Goal: Information Seeking & Learning: Check status

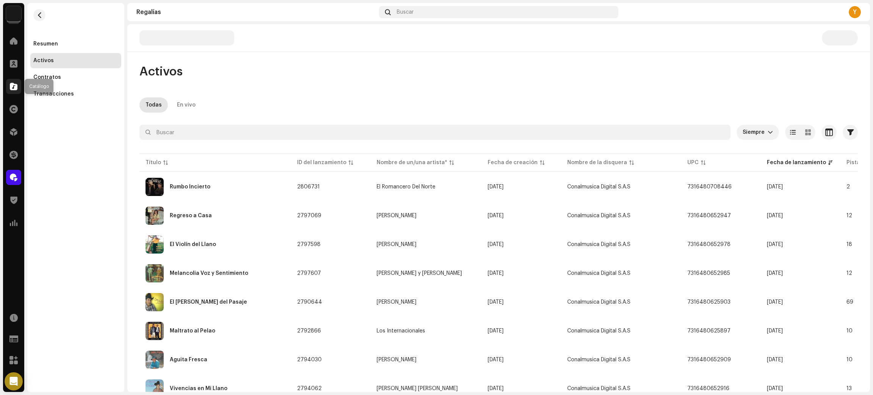
click at [13, 88] on span at bounding box center [14, 86] width 8 height 6
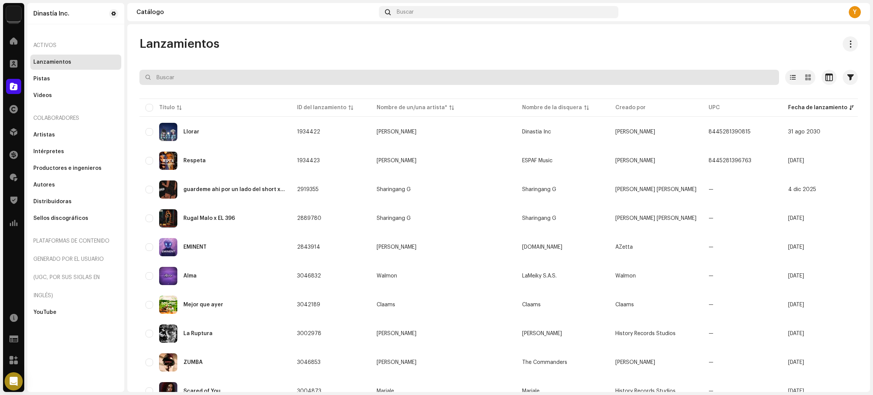
click at [183, 73] on input "text" at bounding box center [459, 77] width 640 height 15
paste input "7316481097150"
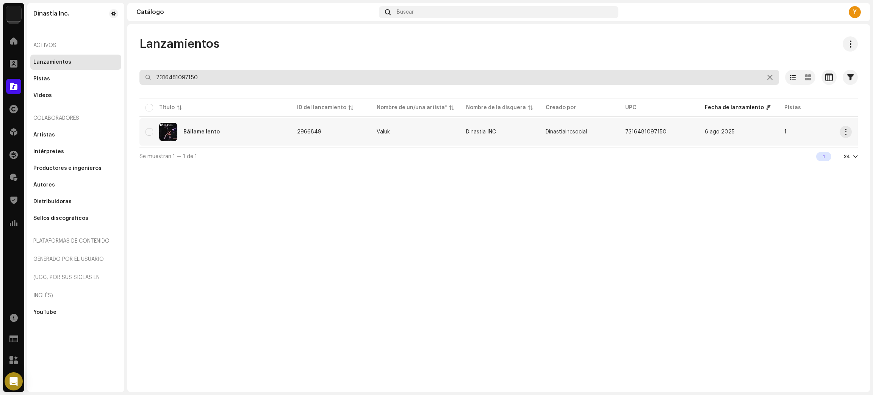
type input "7316481097150"
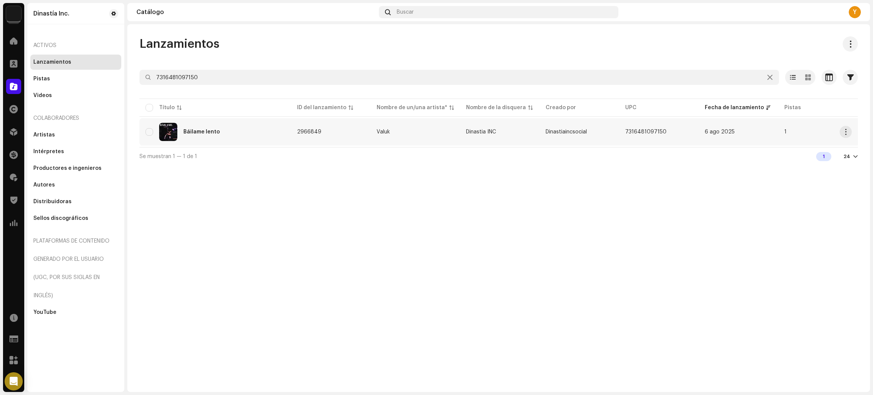
click at [228, 138] on div "Báilame lento" at bounding box center [215, 132] width 139 height 18
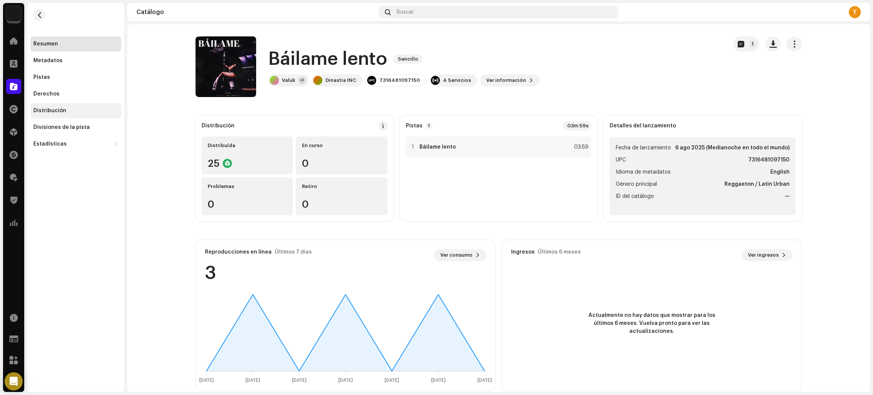
click at [58, 111] on div "Distribución" at bounding box center [49, 111] width 33 height 6
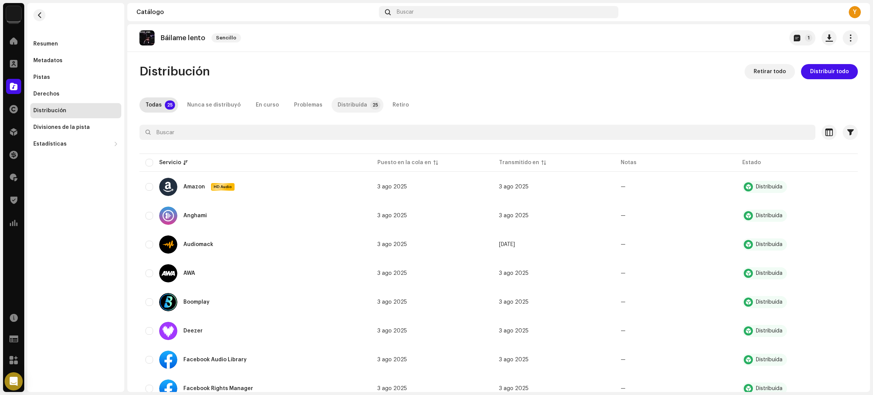
click at [347, 105] on div "Distribuída" at bounding box center [353, 104] width 30 height 15
click at [42, 16] on span "button" at bounding box center [40, 15] width 6 height 6
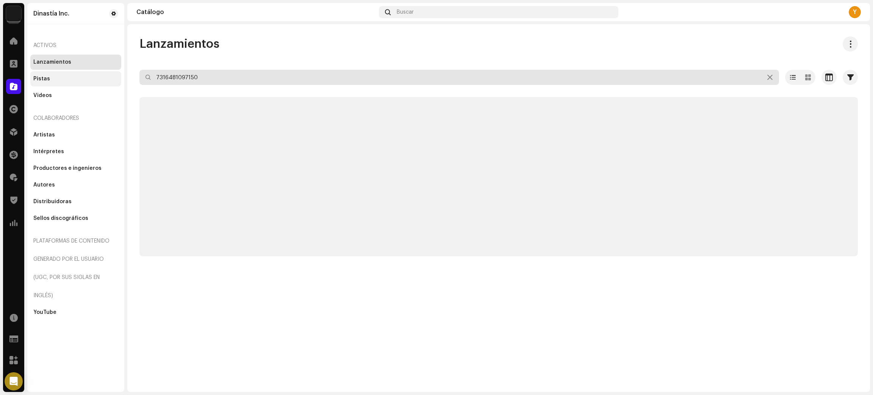
click at [85, 75] on div "Dinastía Inc. Inicio Clientes Catálogo Derechos Distribución Financiar Regalías…" at bounding box center [436, 197] width 873 height 395
paste input "2742"
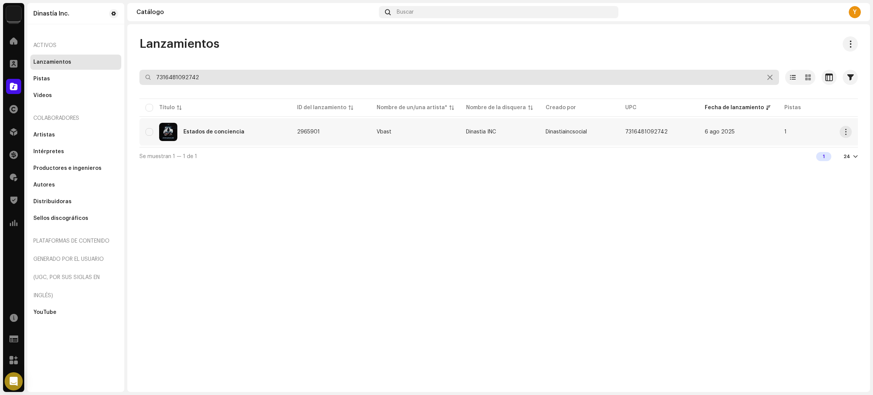
type input "7316481092742"
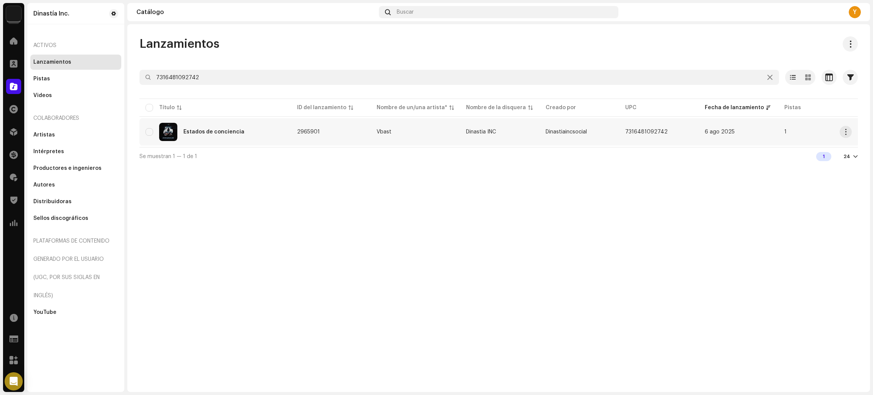
click at [269, 127] on div "Estados de conciencia" at bounding box center [215, 132] width 139 height 18
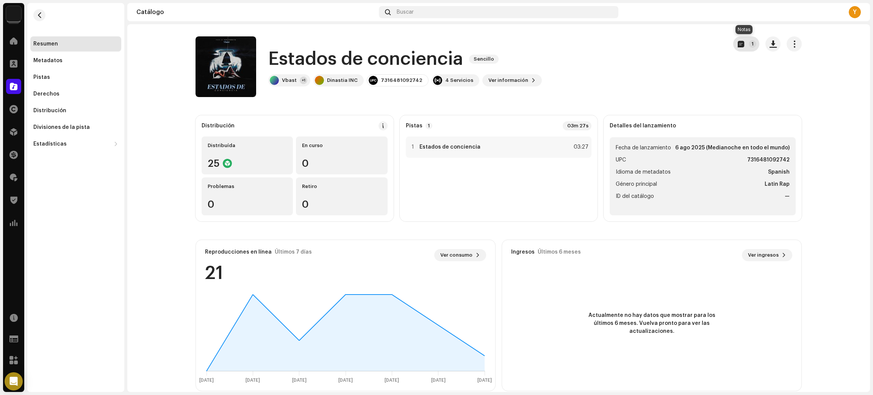
click at [752, 42] on p-badge "1" at bounding box center [753, 44] width 8 height 8
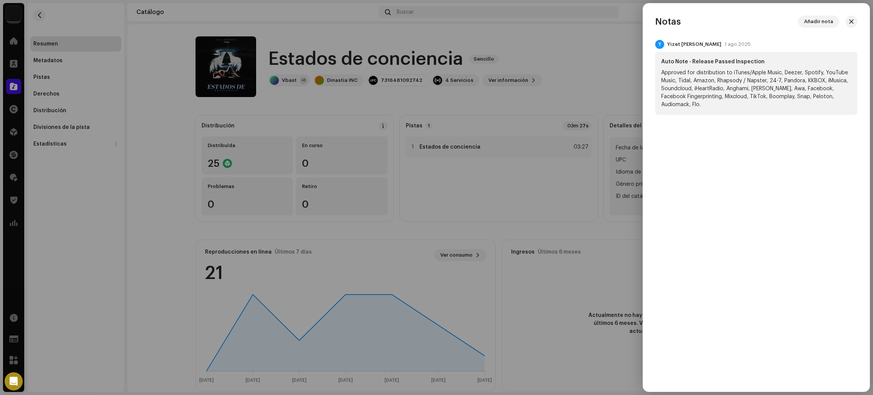
click at [526, 270] on div at bounding box center [436, 197] width 873 height 395
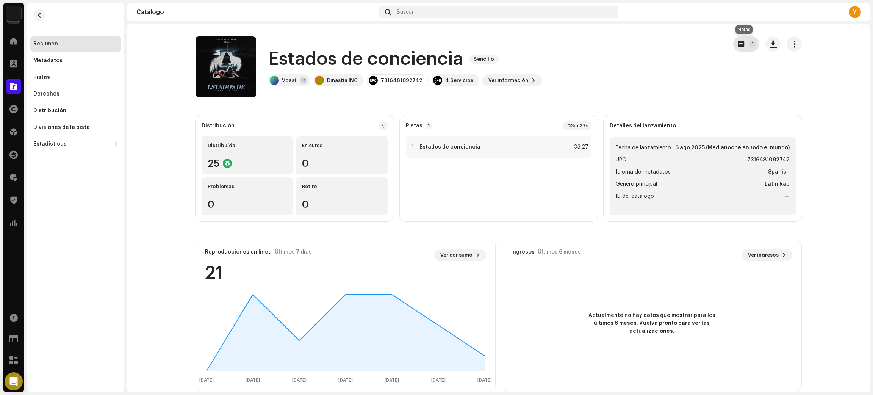
click at [743, 42] on button "1" at bounding box center [746, 43] width 26 height 15
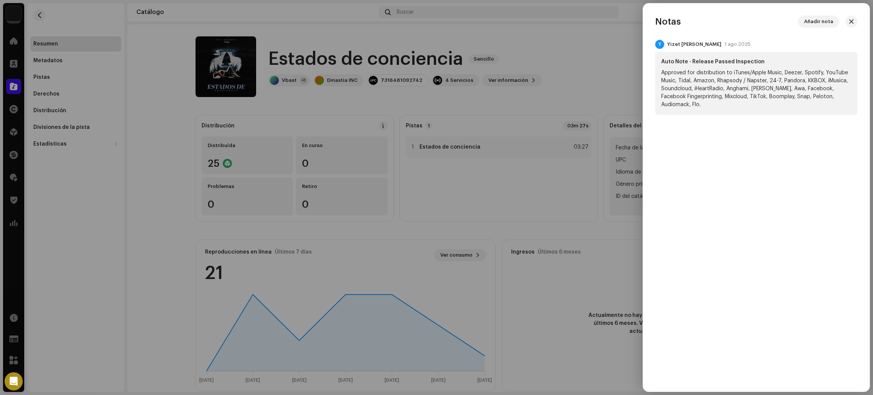
click at [563, 67] on div at bounding box center [436, 197] width 873 height 395
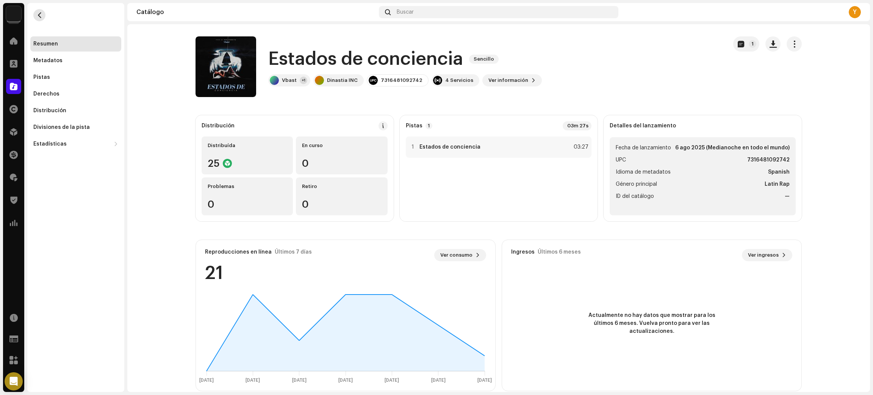
click at [45, 14] on button "button" at bounding box center [39, 15] width 12 height 12
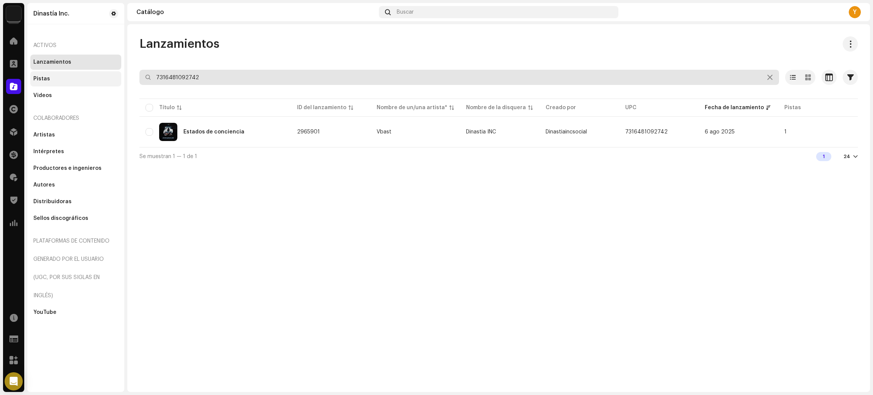
drag, startPoint x: 204, startPoint y: 76, endPoint x: 45, endPoint y: 86, distance: 158.8
click at [45, 86] on div "Dinastía Inc. Inicio Clientes Catálogo Derechos Distribución Financiar Regalías…" at bounding box center [436, 197] width 873 height 395
paste input "7150"
type input "7316481097150"
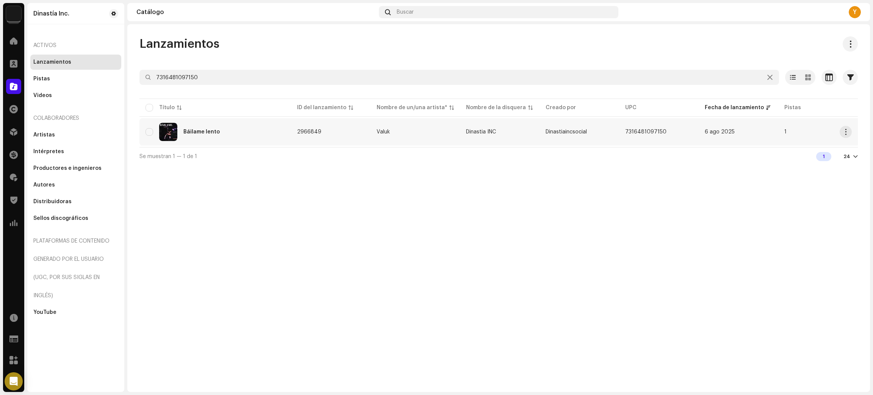
click at [272, 136] on div "Báilame lento" at bounding box center [215, 132] width 139 height 18
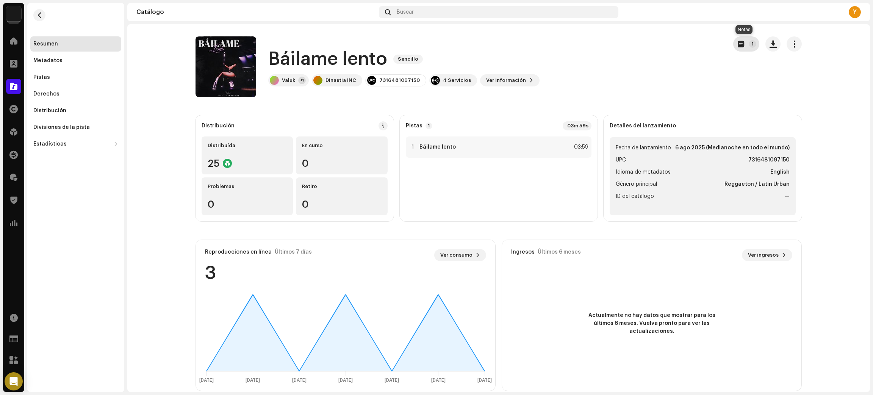
click at [736, 49] on button "1" at bounding box center [746, 43] width 26 height 15
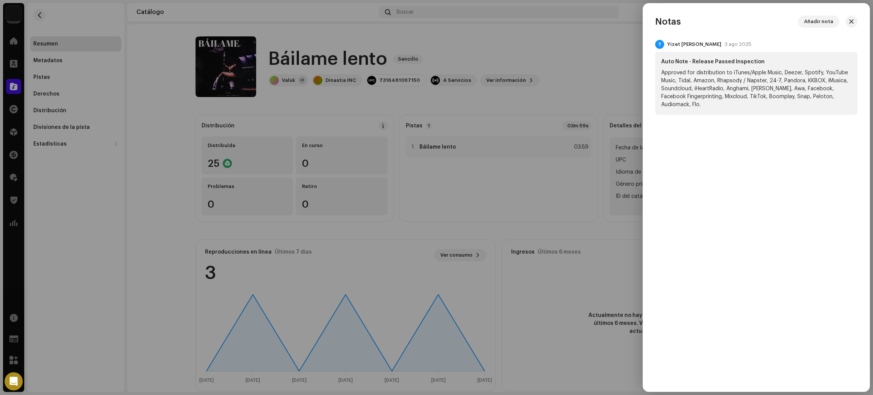
click at [151, 207] on div at bounding box center [436, 197] width 873 height 395
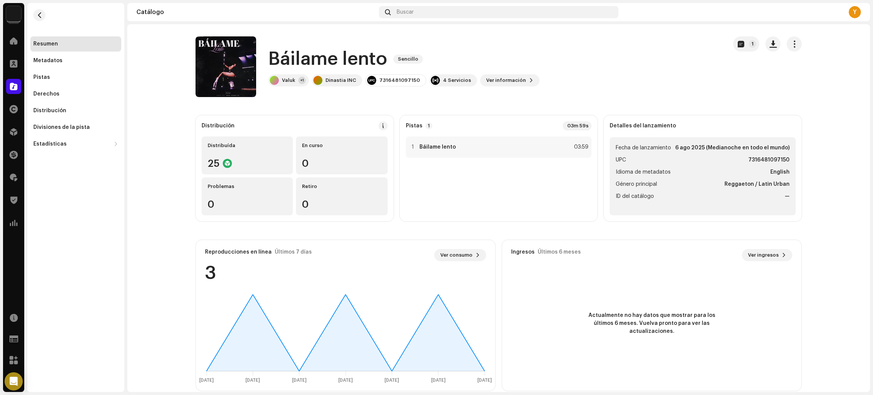
click at [856, 14] on div "Y" at bounding box center [855, 12] width 12 height 12
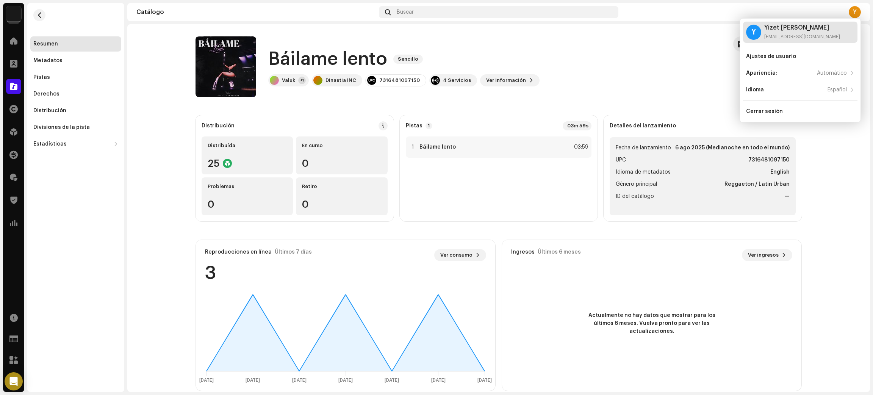
click at [811, 38] on div "[EMAIL_ADDRESS][DOMAIN_NAME]" at bounding box center [803, 37] width 76 height 6
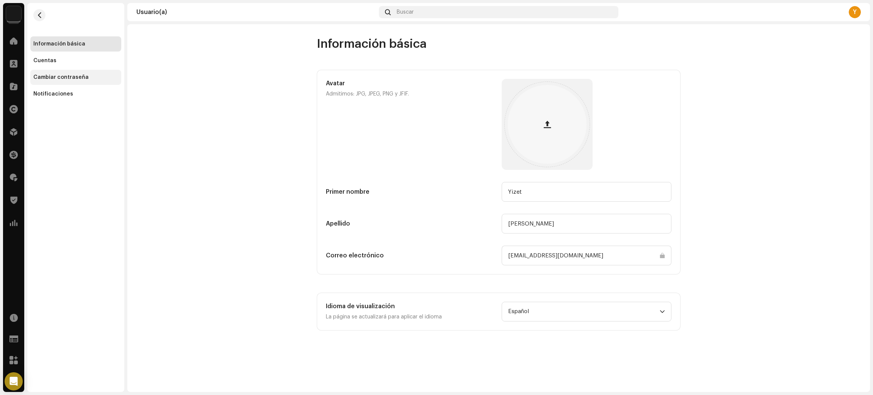
click at [58, 78] on div "Cambiar contraseña" at bounding box center [60, 77] width 55 height 6
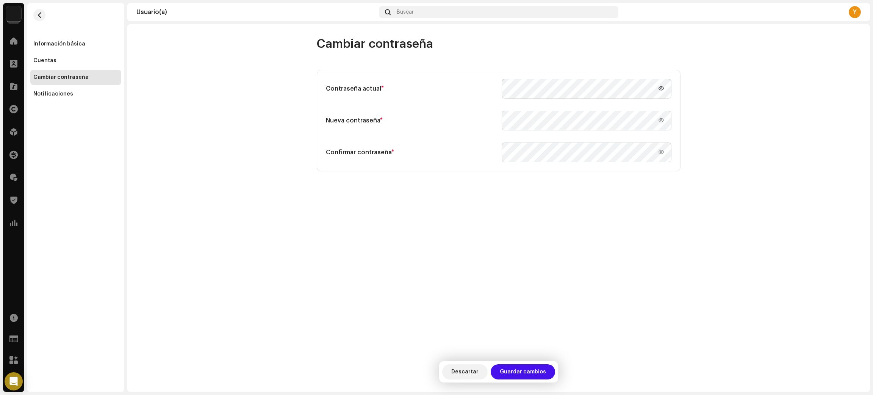
click at [661, 88] on icon at bounding box center [661, 88] width 8 height 8
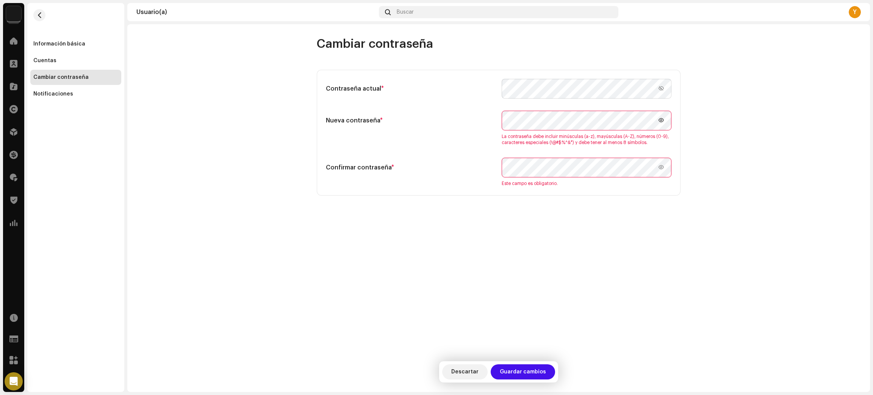
click at [659, 122] on icon at bounding box center [661, 120] width 8 height 8
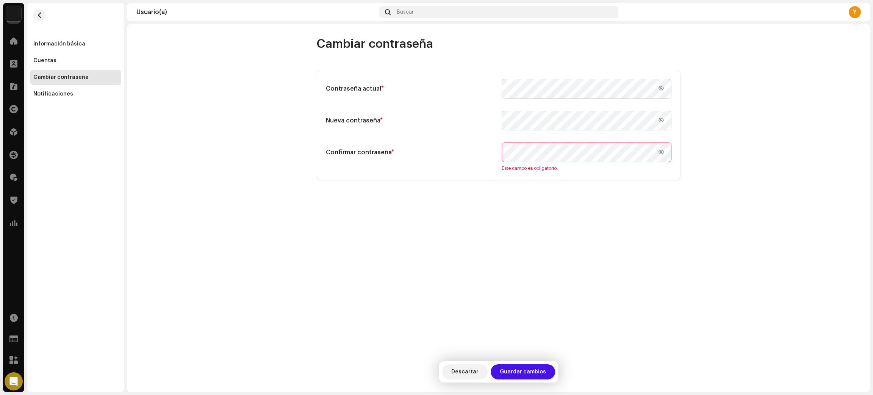
click at [759, 166] on user-change-password "Cambiar contraseña Contraseña actual * Nueva contraseña * un carácter en minúsc…" at bounding box center [498, 108] width 743 height 144
click at [658, 149] on icon at bounding box center [661, 152] width 8 height 8
click at [595, 189] on div "Cambiar contraseña Contraseña actual * Nueva contraseña * Confirmar contraseña …" at bounding box center [498, 208] width 743 height 368
click at [531, 370] on span "Guardar cambios" at bounding box center [523, 371] width 46 height 15
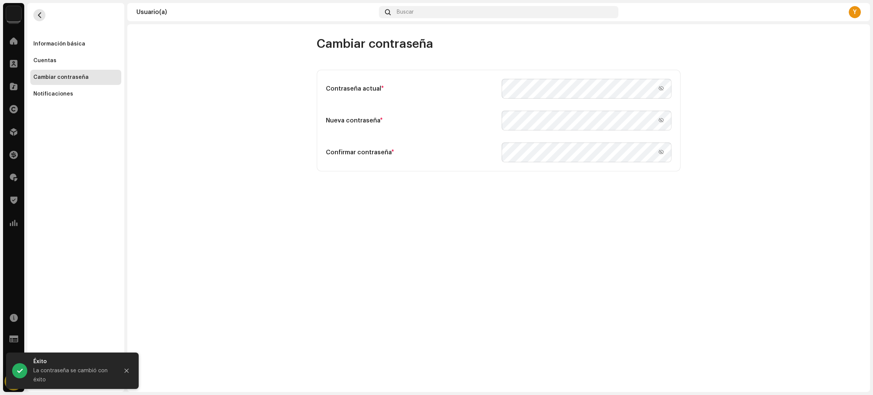
click at [33, 15] on button "button" at bounding box center [39, 15] width 12 height 12
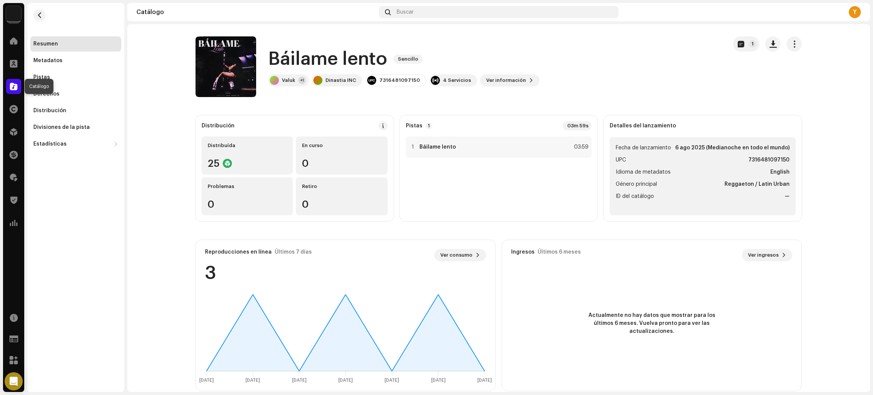
click at [11, 88] on span at bounding box center [14, 86] width 8 height 6
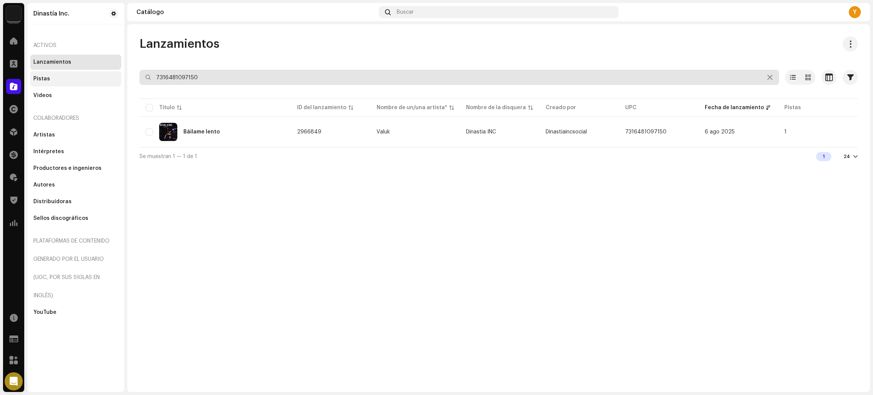
drag, startPoint x: 201, startPoint y: 81, endPoint x: 75, endPoint y: 81, distance: 125.8
click at [74, 81] on div "Dinastía Inc. Inicio Clientes Catálogo Derechos Distribución Financiar Regalías…" at bounding box center [436, 197] width 873 height 395
paste input "76916367"
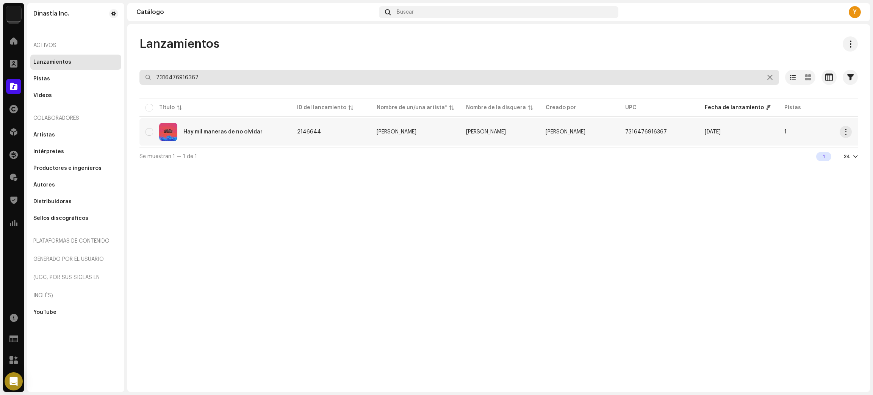
type input "7316476916367"
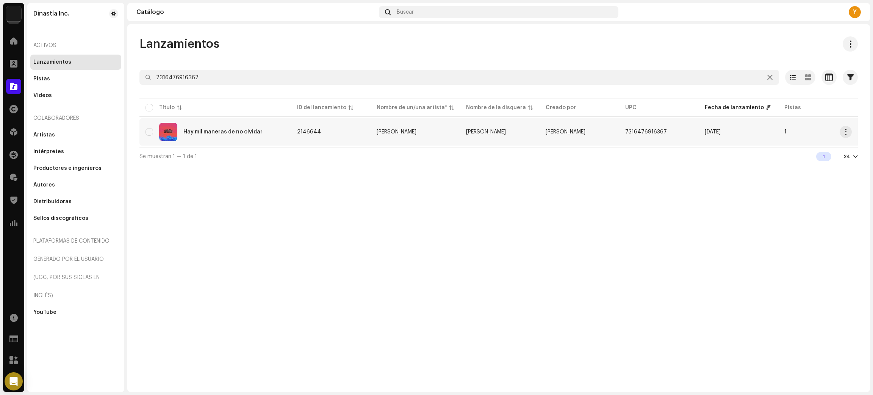
click at [276, 131] on div "Hay mil maneras de no olvidar" at bounding box center [215, 132] width 139 height 18
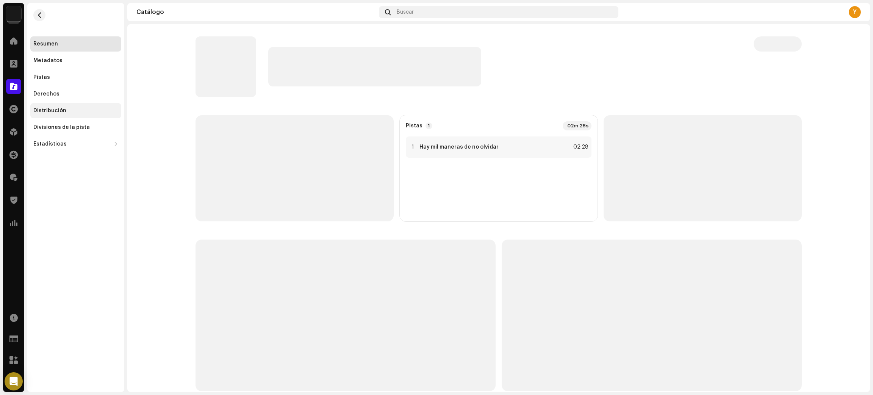
click at [57, 111] on div "Distribución" at bounding box center [49, 111] width 33 height 6
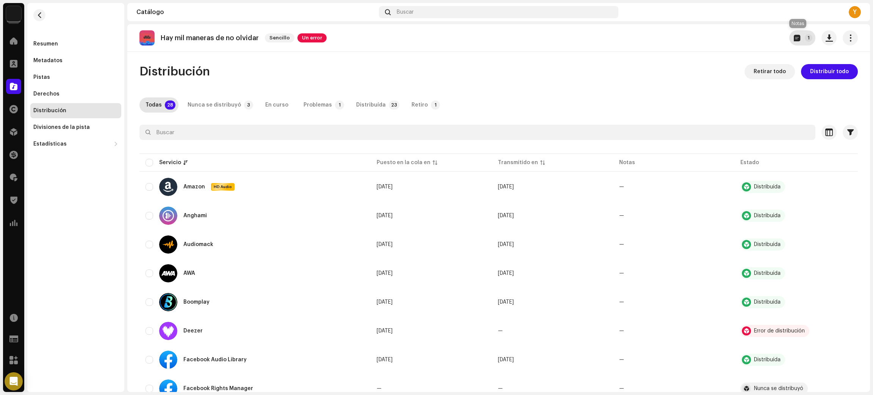
click at [796, 44] on button "1" at bounding box center [803, 37] width 26 height 15
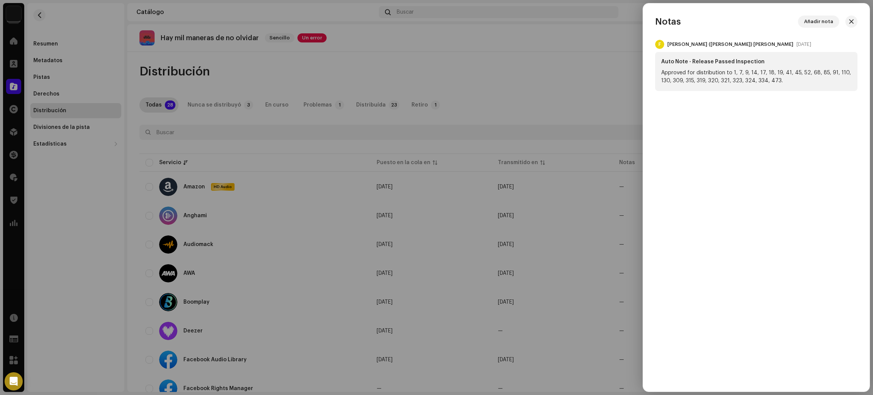
click at [510, 69] on div at bounding box center [436, 197] width 873 height 395
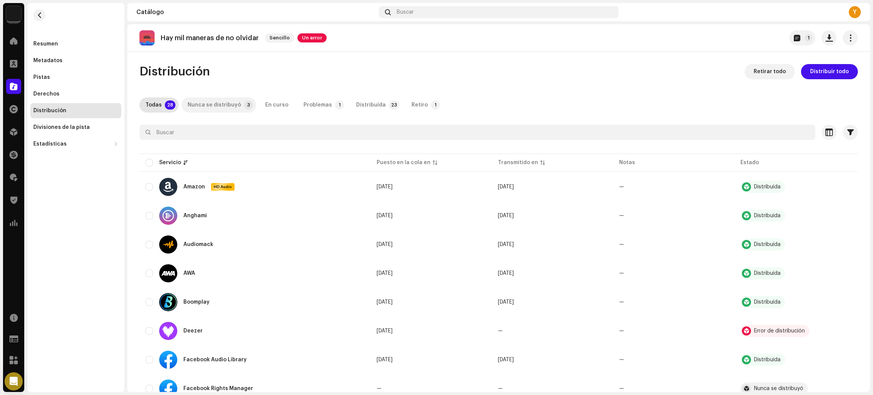
click at [228, 104] on div "Nunca se distribuyó" at bounding box center [214, 104] width 53 height 15
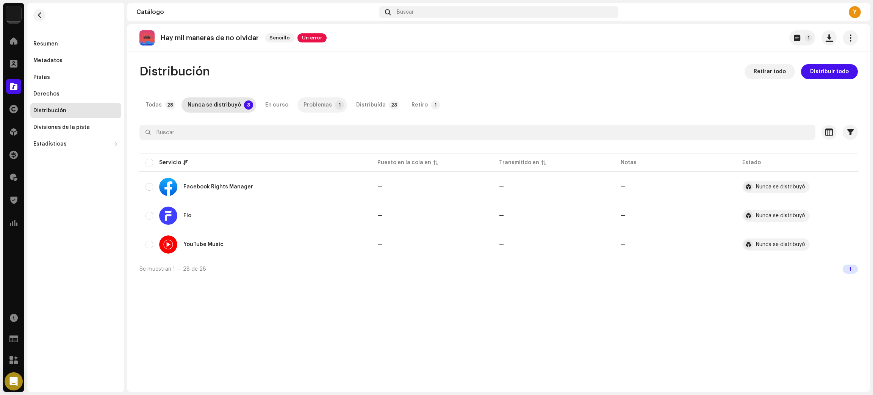
click at [307, 105] on div "Problemas" at bounding box center [318, 104] width 28 height 15
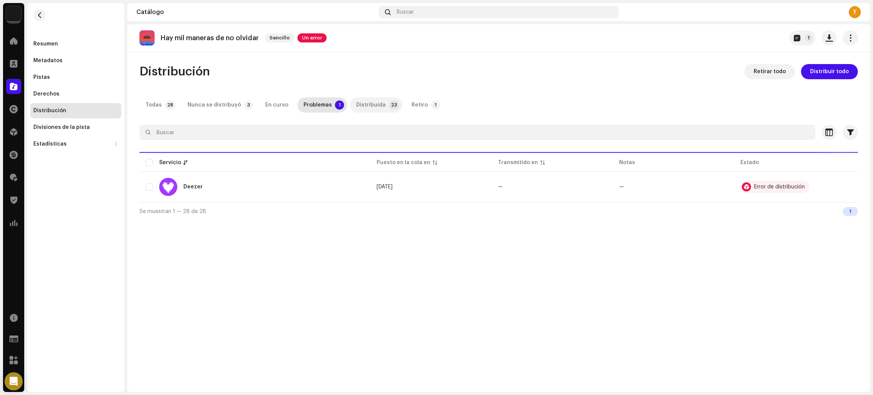
click at [362, 98] on div "Distribuída" at bounding box center [371, 104] width 30 height 15
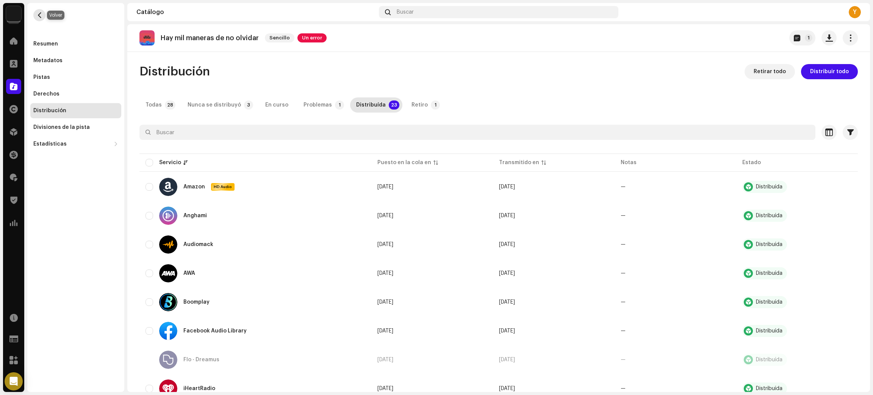
click at [37, 13] on span "button" at bounding box center [40, 15] width 6 height 6
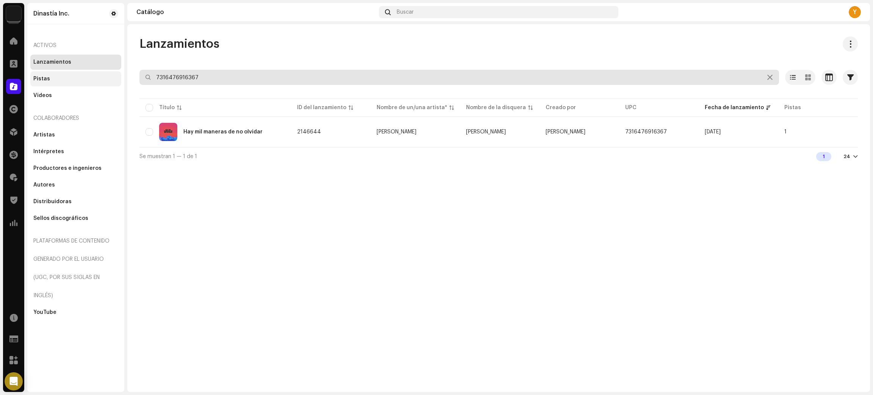
drag, startPoint x: 203, startPoint y: 79, endPoint x: 39, endPoint y: 78, distance: 164.1
click at [25, 81] on div "Dinastía Inc. Inicio Clientes Catálogo Derechos Distribución Financiar Regalías…" at bounding box center [436, 197] width 873 height 395
paste input "81097143"
type input "7316481097143"
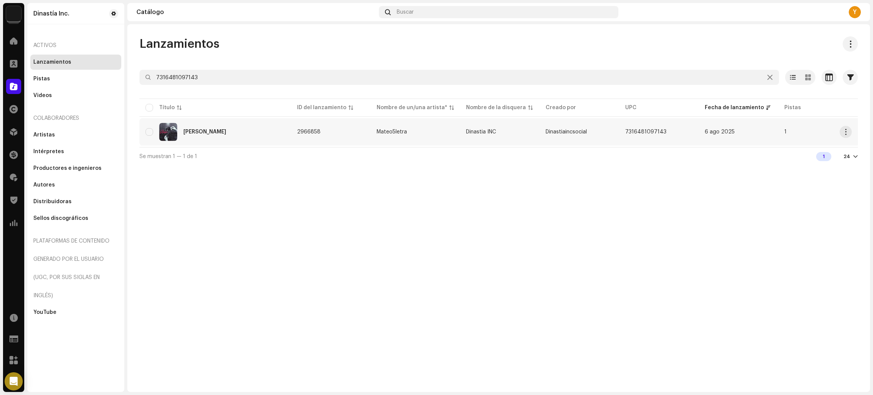
click at [222, 131] on div "[PERSON_NAME]" at bounding box center [215, 132] width 139 height 18
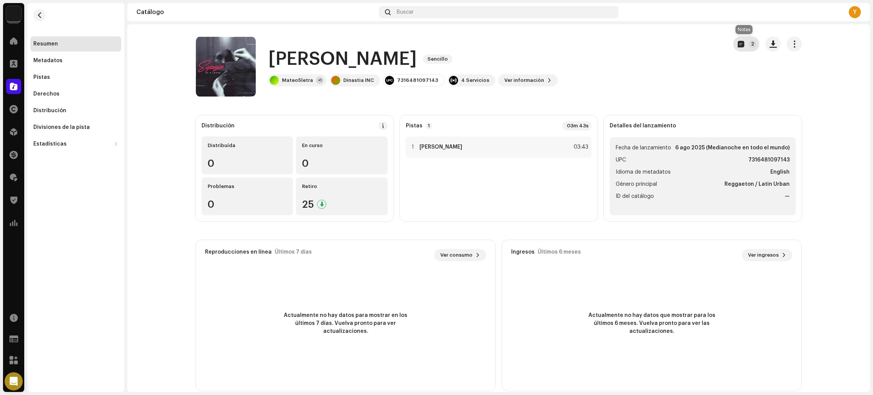
click at [744, 44] on button "2" at bounding box center [746, 43] width 26 height 15
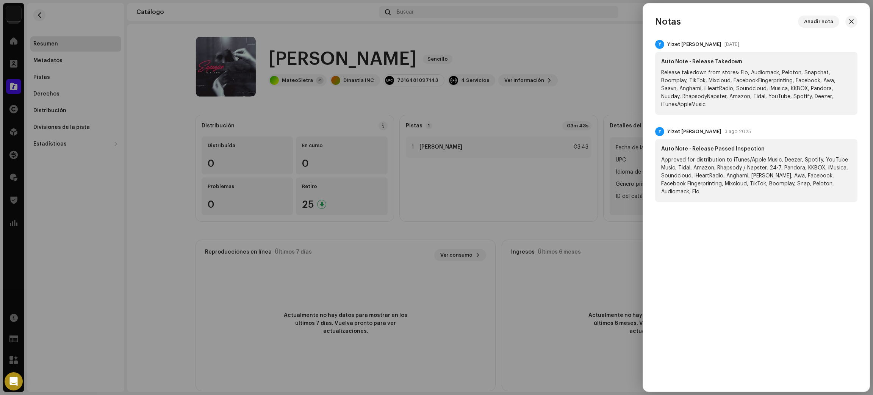
click at [60, 208] on div at bounding box center [436, 197] width 873 height 395
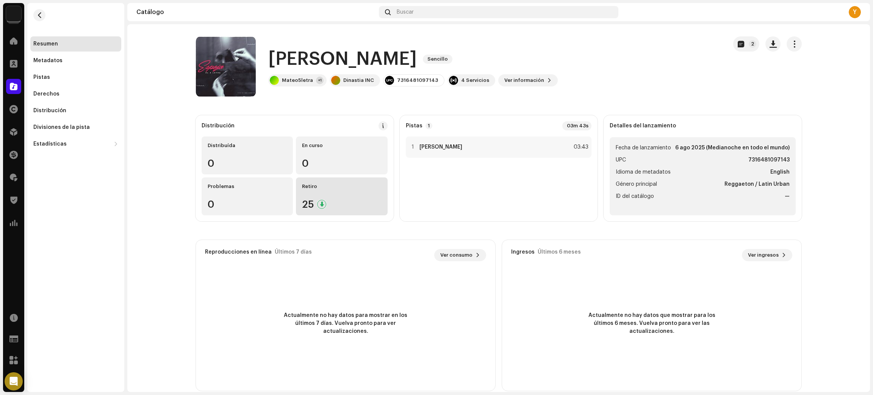
click at [372, 208] on div "25" at bounding box center [341, 204] width 79 height 10
